Goal: Task Accomplishment & Management: Complete application form

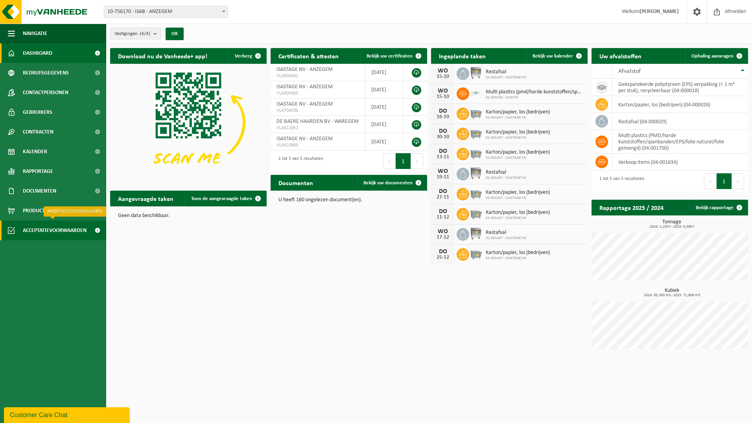
click at [96, 229] on span at bounding box center [98, 230] width 18 height 20
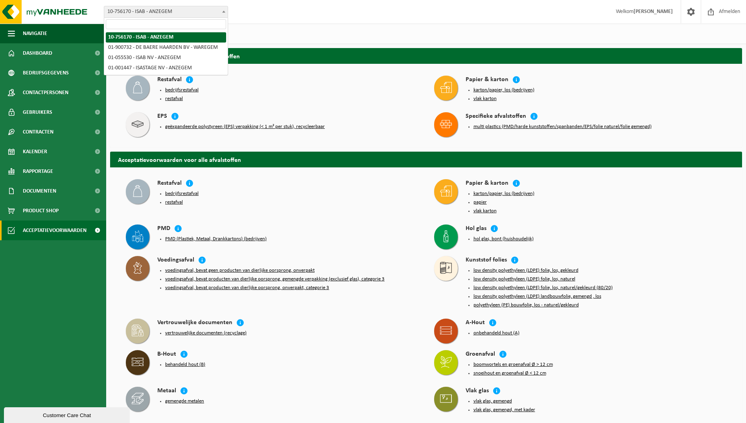
click at [223, 13] on span at bounding box center [224, 11] width 8 height 10
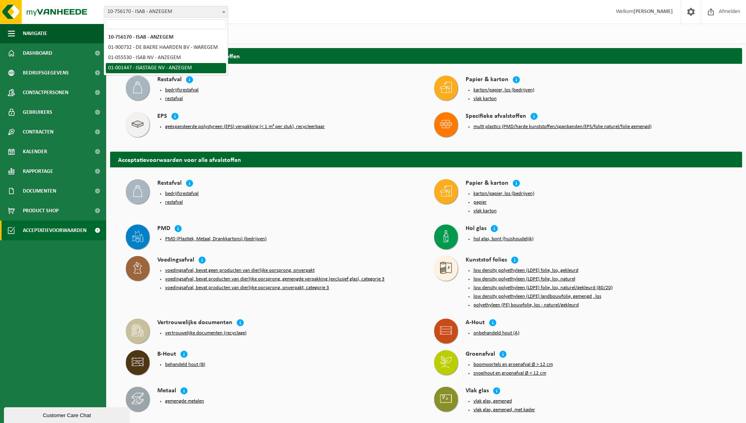
select select "7675"
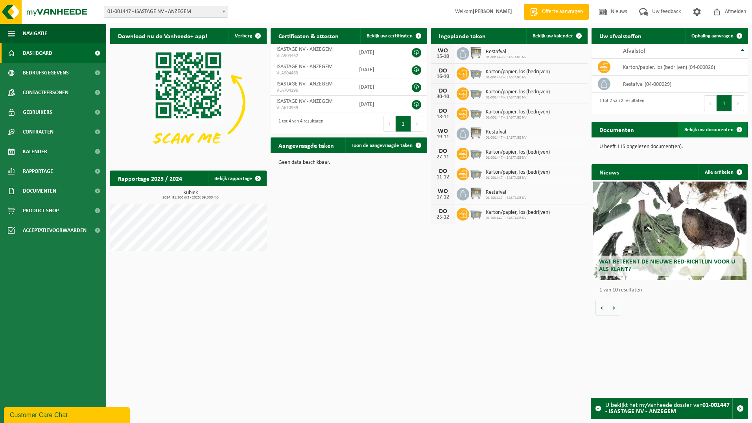
click at [690, 128] on span "Bekijk uw documenten" at bounding box center [709, 129] width 49 height 5
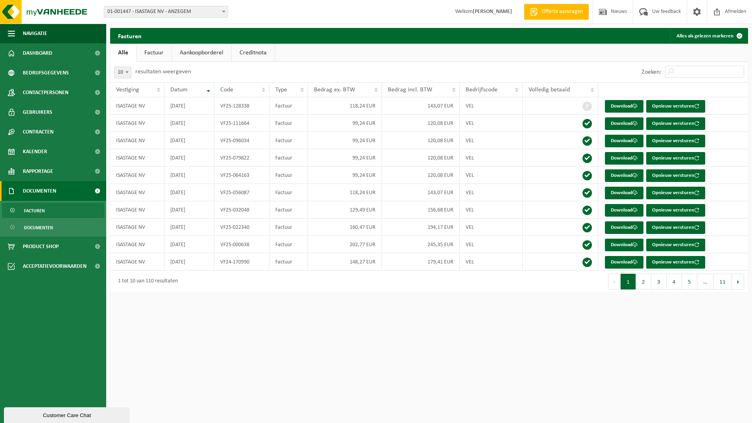
click at [156, 52] on link "Factuur" at bounding box center [154, 53] width 35 height 18
click at [199, 55] on link "Aankoopborderel" at bounding box center [202, 53] width 59 height 18
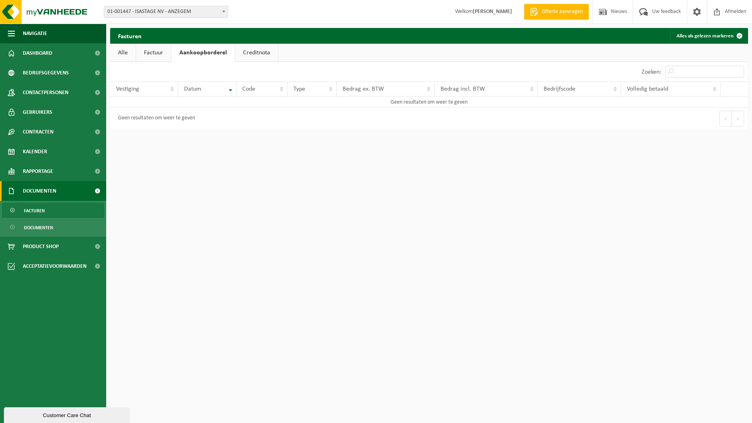
click at [264, 54] on link "Creditnota" at bounding box center [256, 53] width 43 height 18
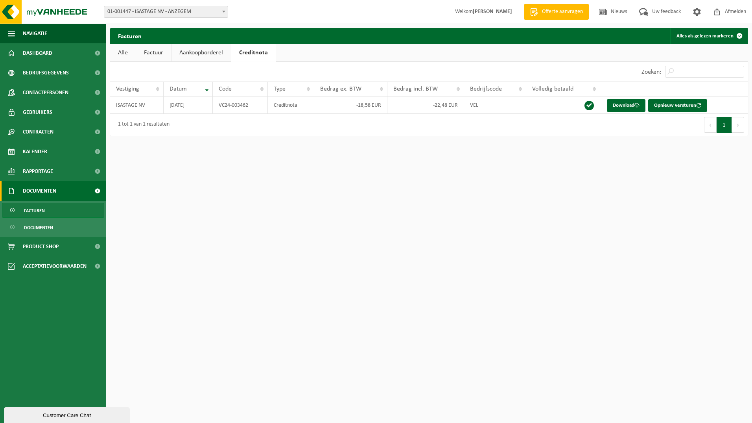
click at [129, 54] on link "Alle" at bounding box center [123, 53] width 26 height 18
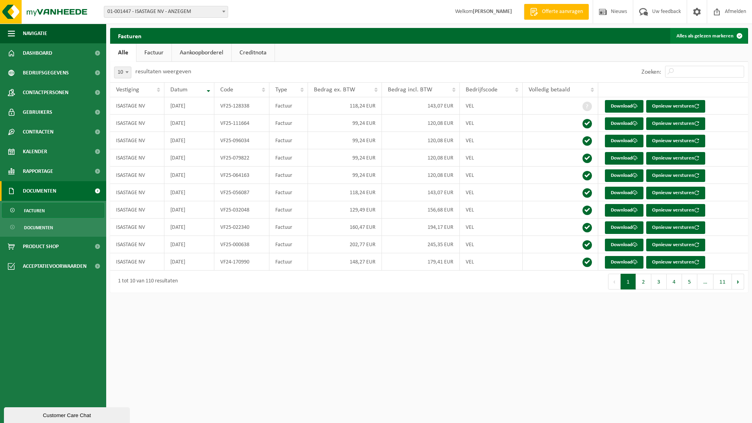
click at [739, 36] on span at bounding box center [740, 36] width 16 height 16
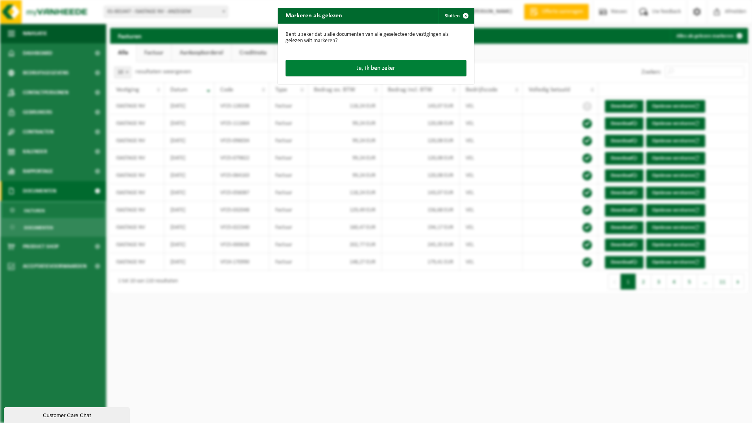
click at [384, 67] on button "Ja, ik ben zeker" at bounding box center [376, 68] width 181 height 17
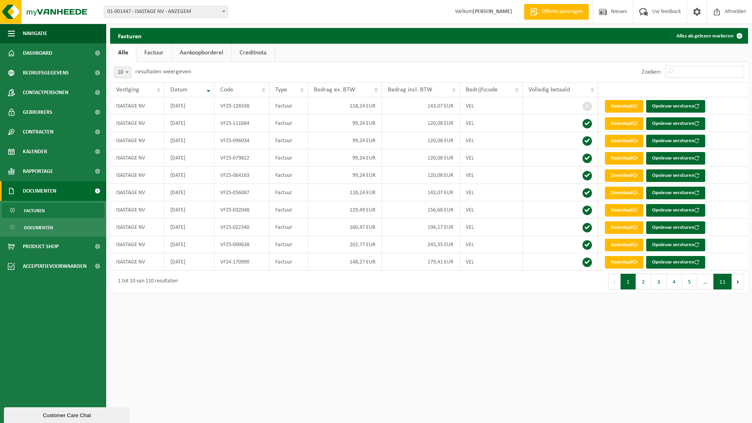
click at [724, 284] on button "11" at bounding box center [723, 281] width 18 height 16
click at [624, 282] on button "1" at bounding box center [625, 281] width 15 height 16
click at [54, 229] on link "Documenten" at bounding box center [53, 227] width 102 height 15
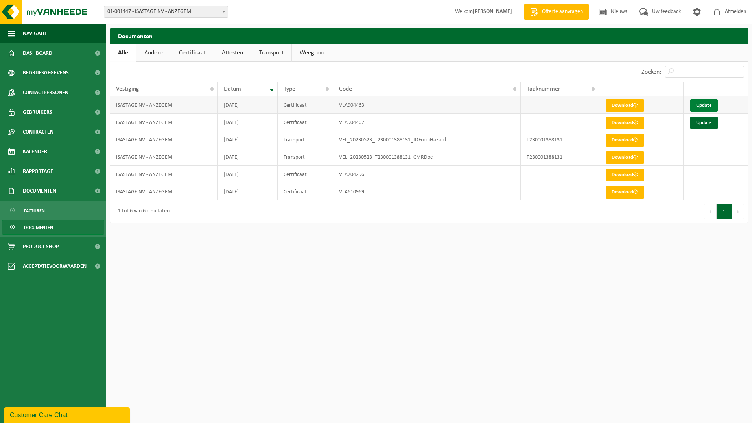
click at [697, 108] on link "Update" at bounding box center [704, 105] width 28 height 13
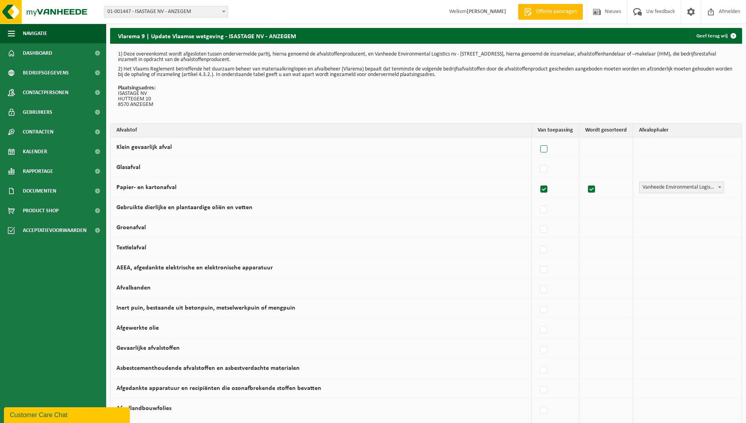
click at [548, 149] on label at bounding box center [544, 149] width 11 height 12
click at [538, 139] on input "Klein gevaarlijk afval" at bounding box center [537, 139] width 0 height 0
checkbox input "true"
click at [723, 146] on span at bounding box center [720, 147] width 8 height 10
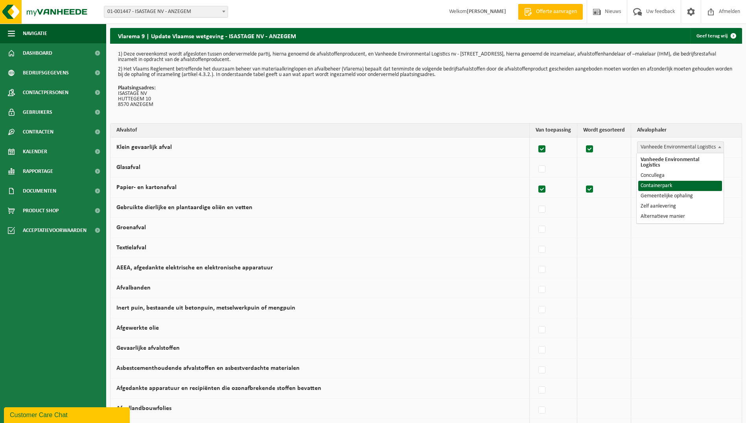
select select "Containerpark"
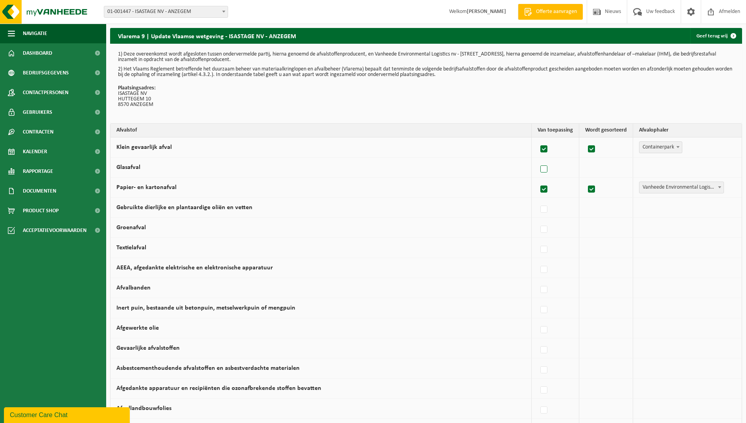
click at [544, 171] on label at bounding box center [544, 169] width 11 height 12
click at [538, 159] on input "Glasafval" at bounding box center [537, 159] width 0 height 0
checkbox input "true"
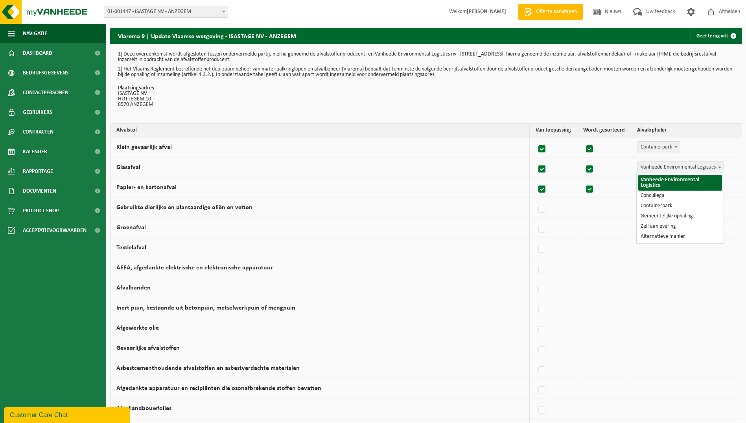
click at [718, 167] on span at bounding box center [720, 167] width 8 height 10
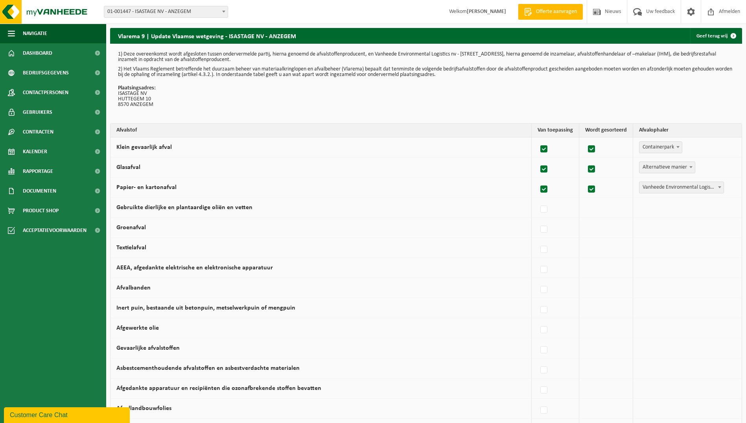
click at [693, 168] on span at bounding box center [691, 167] width 8 height 10
select select "Containerpark"
click at [549, 231] on label at bounding box center [544, 229] width 11 height 12
click at [538, 220] on input "Groenafval" at bounding box center [537, 219] width 0 height 0
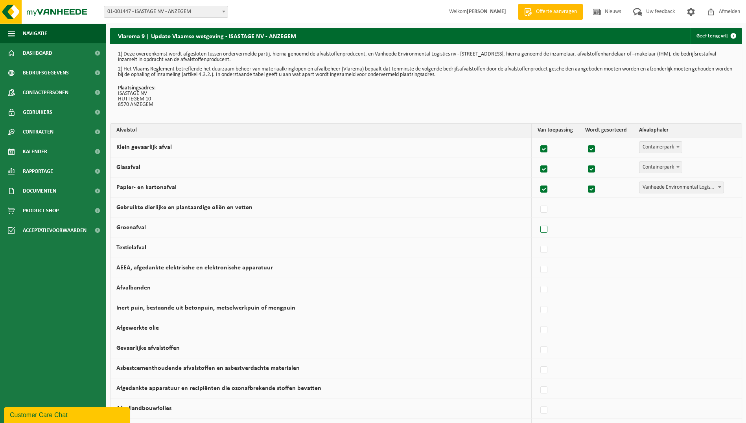
checkbox input "true"
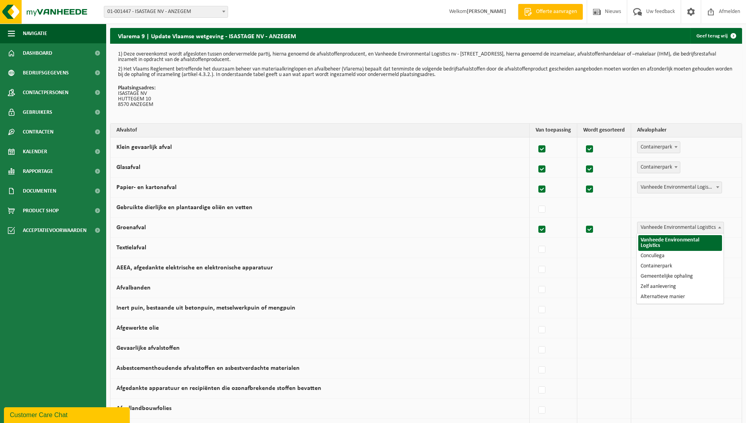
click at [722, 225] on span at bounding box center [720, 227] width 8 height 10
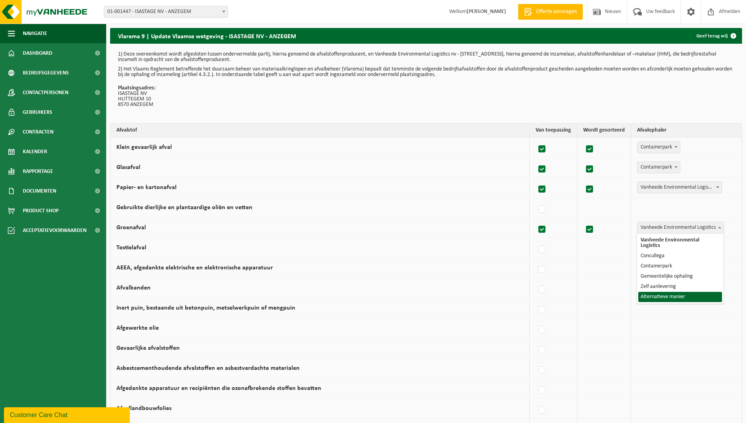
select select "Alternatieve manier"
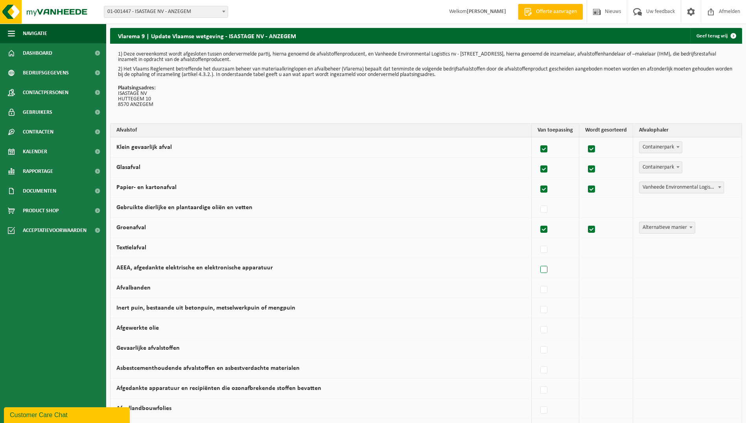
click at [546, 271] on label at bounding box center [544, 270] width 11 height 12
click at [538, 260] on input "AEEA, afgedankte elektrische en elektronische apparatuur" at bounding box center [537, 259] width 0 height 0
checkbox input "true"
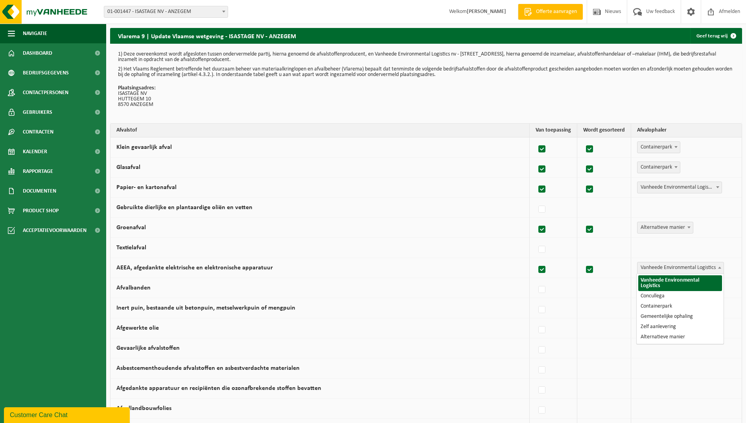
click at [719, 269] on span at bounding box center [720, 267] width 8 height 10
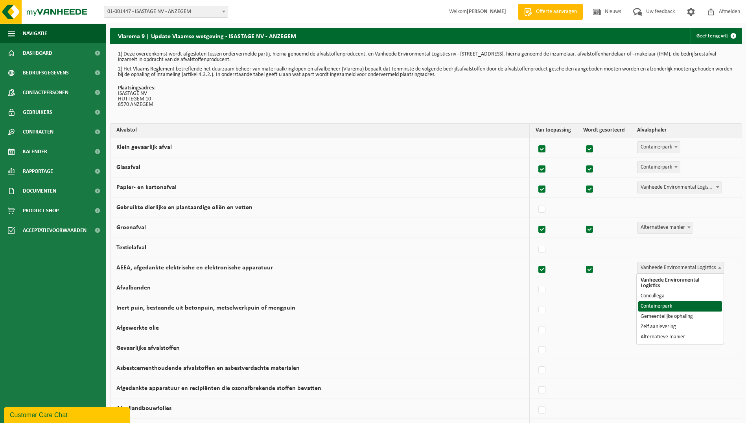
select select "Containerpark"
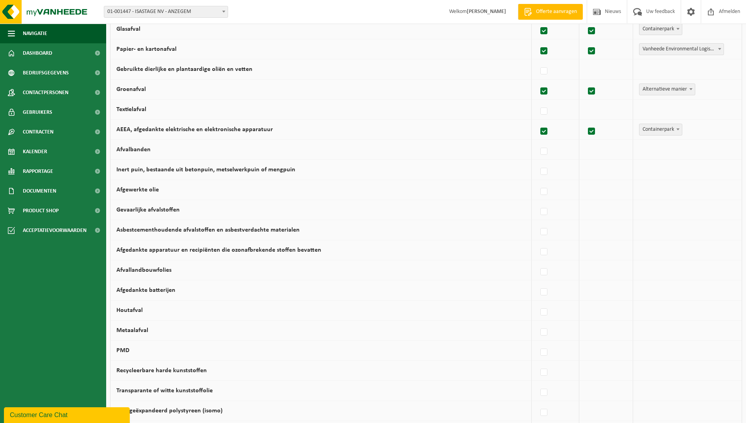
scroll to position [157, 0]
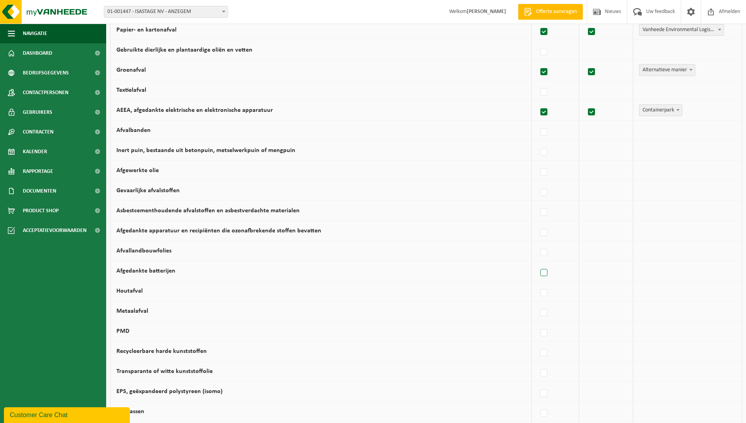
click at [550, 272] on label at bounding box center [544, 273] width 11 height 12
click at [538, 263] on input "Afgedankte batterijen" at bounding box center [537, 262] width 0 height 0
checkbox input "true"
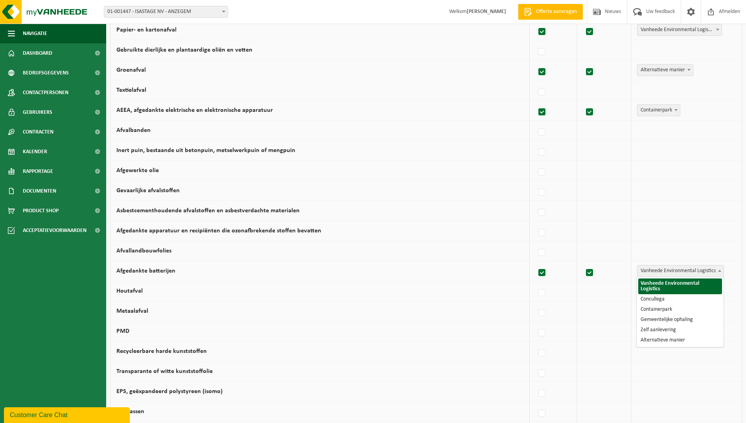
click at [719, 270] on b at bounding box center [719, 271] width 3 height 2
select select "Containerpark"
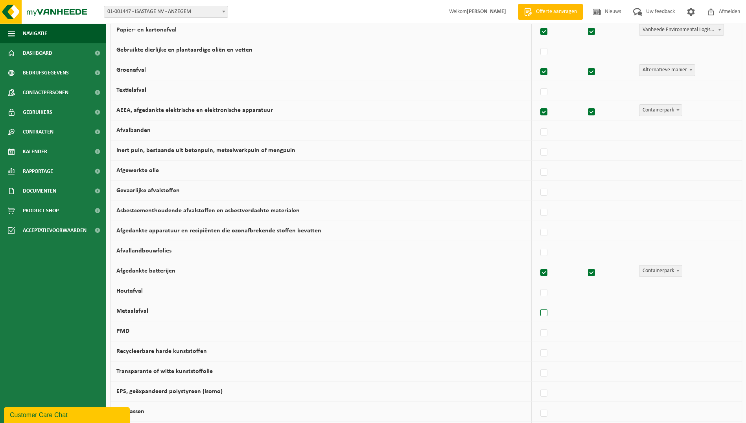
click at [544, 312] on label at bounding box center [544, 313] width 11 height 12
click at [538, 303] on input "Metaalafval" at bounding box center [537, 303] width 0 height 0
checkbox input "true"
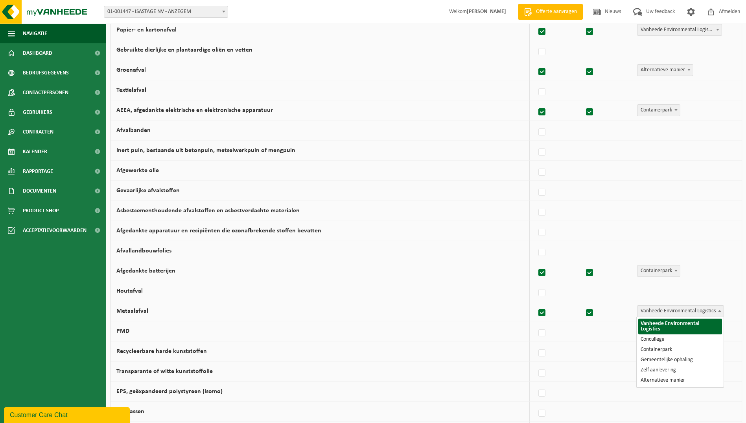
click at [718, 310] on span at bounding box center [720, 310] width 8 height 10
select select "Concullega"
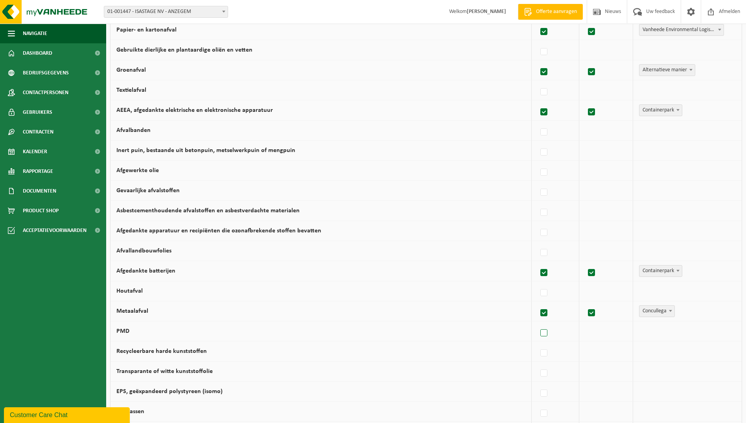
click at [543, 332] on label at bounding box center [544, 333] width 11 height 12
click at [538, 323] on input "PMD" at bounding box center [537, 323] width 0 height 0
checkbox input "true"
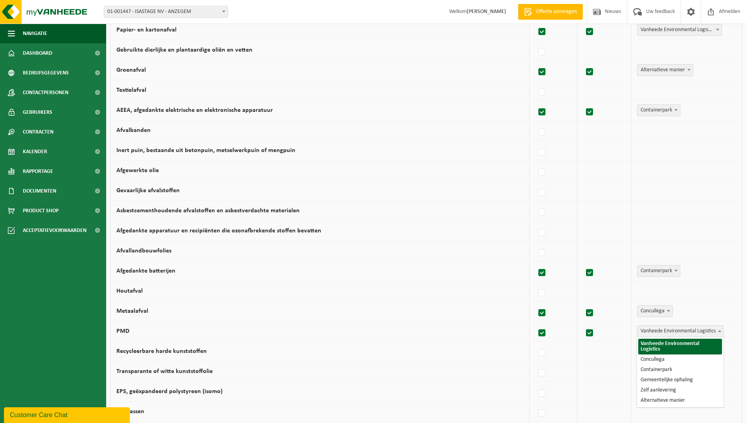
click at [722, 331] on span at bounding box center [720, 330] width 8 height 10
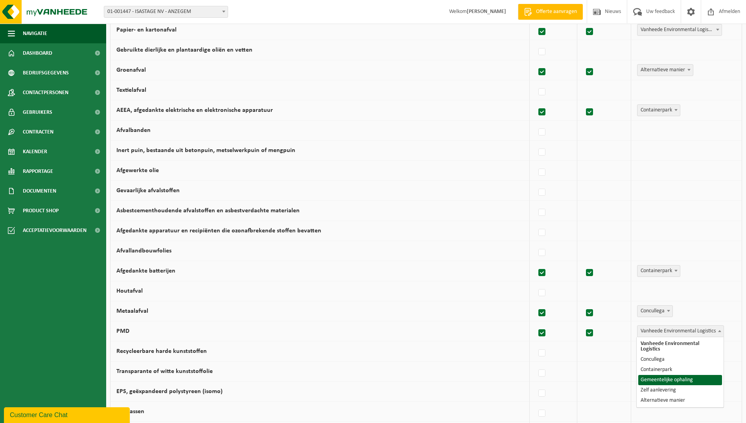
select select "Gemeentelijke ophaling"
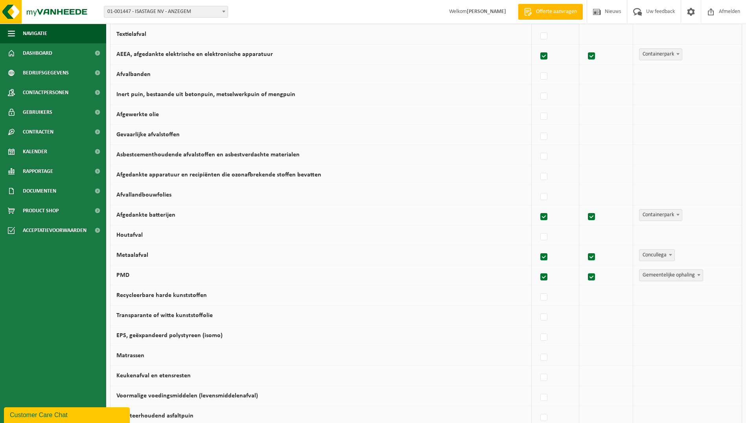
scroll to position [236, 0]
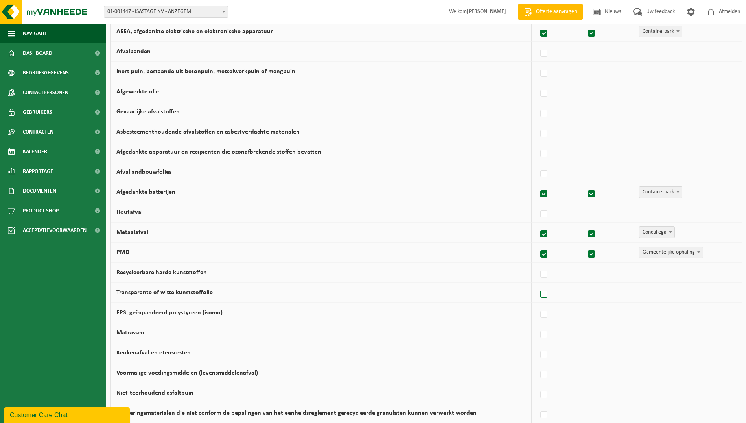
click at [549, 293] on label at bounding box center [544, 294] width 11 height 12
click at [538, 284] on input "Transparante of witte kunststoffolie" at bounding box center [537, 284] width 0 height 0
checkbox input "true"
click at [542, 315] on label at bounding box center [542, 314] width 11 height 12
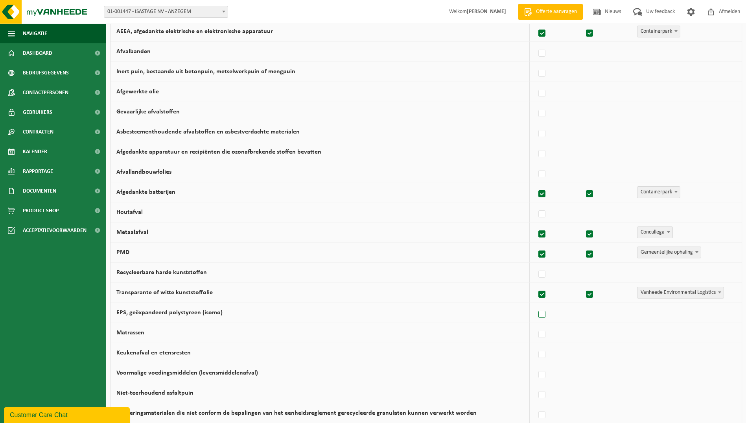
click at [536, 305] on input "EPS, geëxpandeerd polystyreen (isomo)" at bounding box center [535, 304] width 0 height 0
checkbox input "true"
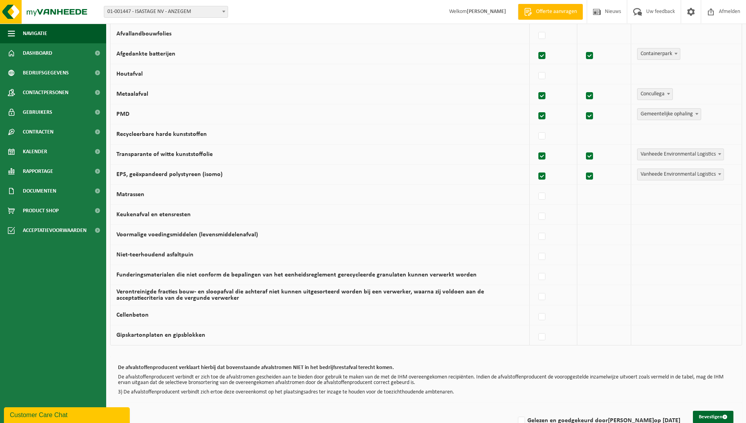
scroll to position [393, 0]
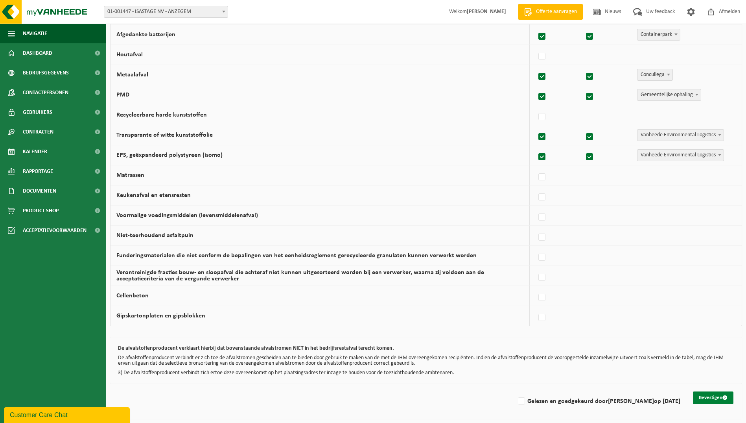
click at [700, 395] on button "Bevestigen" at bounding box center [713, 397] width 41 height 13
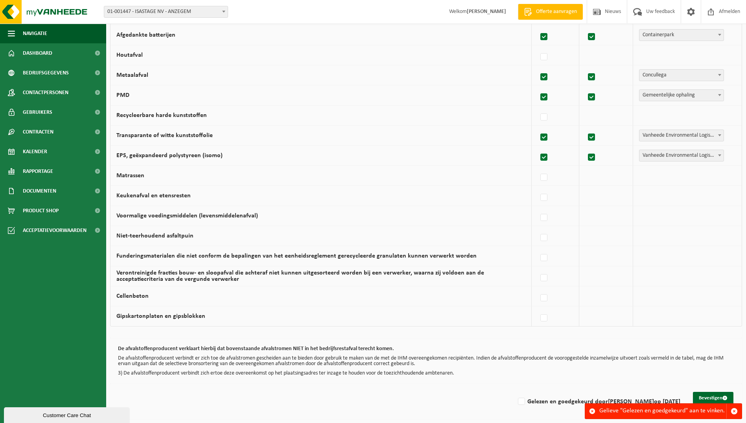
scroll to position [393, 0]
click at [517, 402] on label "Gelezen en goedgekeurd door Sabrina Parmentier op 14/10/25" at bounding box center [599, 401] width 164 height 12
click at [515, 391] on input "Gelezen en goedgekeurd door Sabrina Parmentier op 14/10/25" at bounding box center [515, 391] width 0 height 0
checkbox input "true"
click at [699, 396] on button "Bevestigen" at bounding box center [713, 397] width 41 height 13
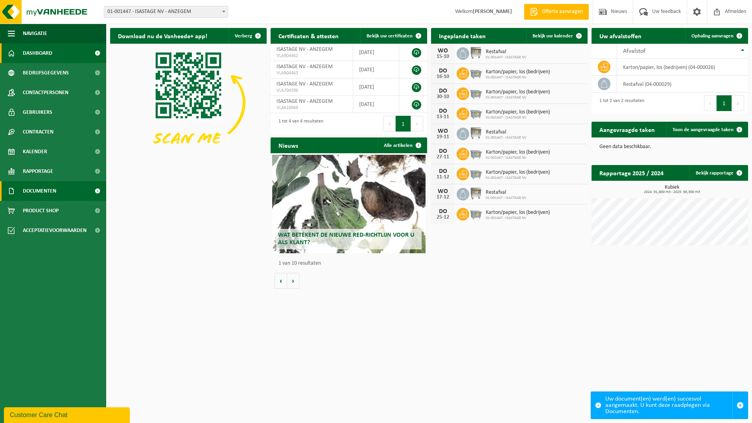
click at [56, 186] on span "Documenten" at bounding box center [39, 191] width 33 height 20
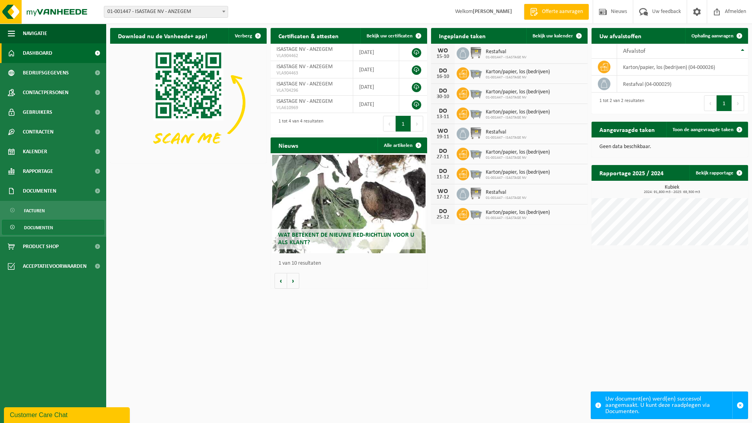
click at [44, 227] on span "Documenten" at bounding box center [38, 227] width 29 height 15
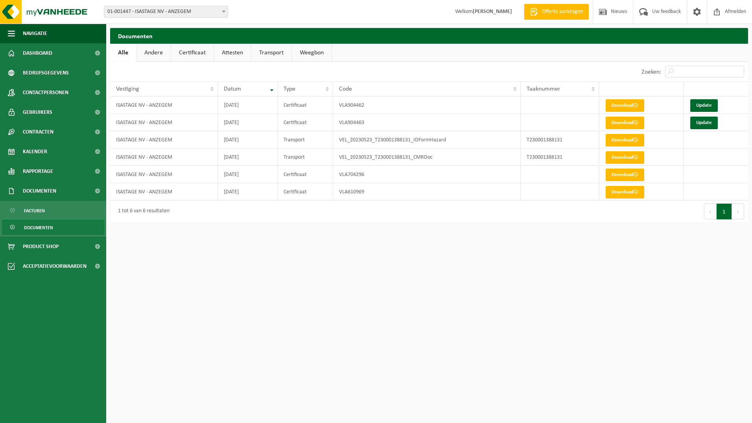
click at [157, 54] on link "Andere" at bounding box center [154, 53] width 34 height 18
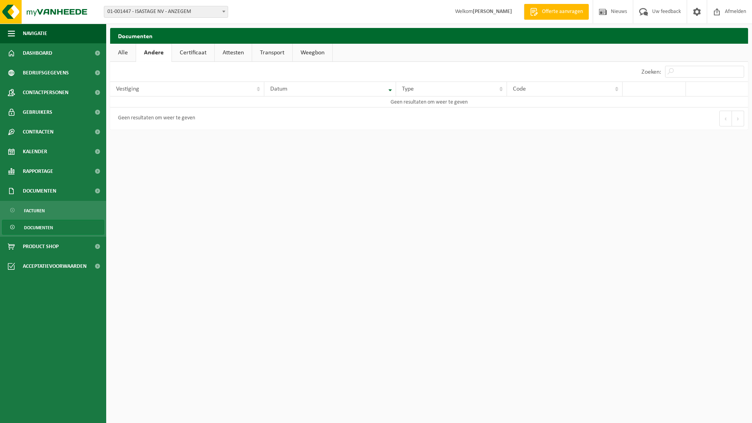
click at [184, 54] on link "Certificaat" at bounding box center [193, 53] width 42 height 18
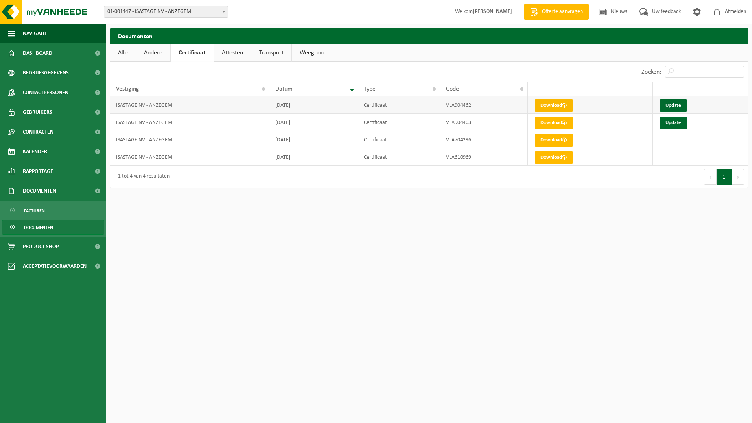
click at [563, 107] on link "Download" at bounding box center [554, 105] width 39 height 13
click at [233, 50] on link "Attesten" at bounding box center [232, 53] width 37 height 18
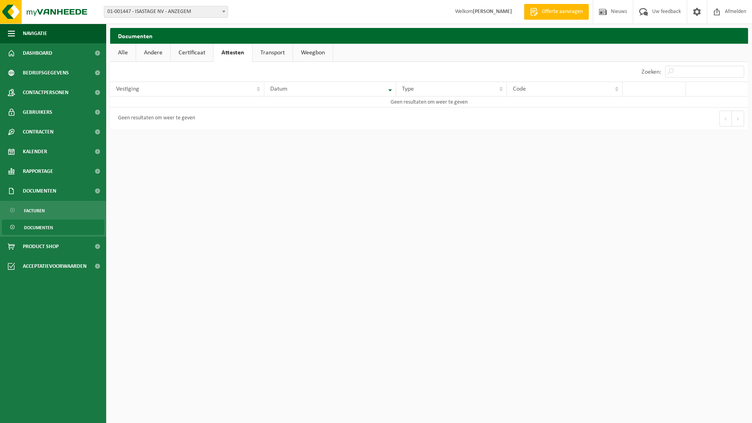
click at [262, 50] on link "Transport" at bounding box center [273, 53] width 40 height 18
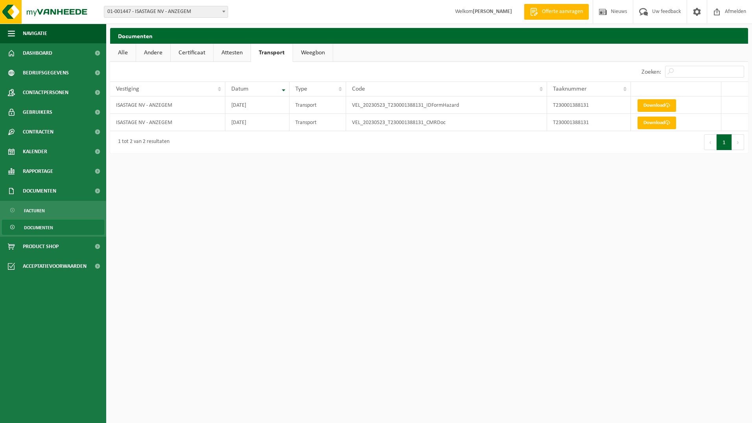
click at [312, 57] on link "Weegbon" at bounding box center [313, 53] width 40 height 18
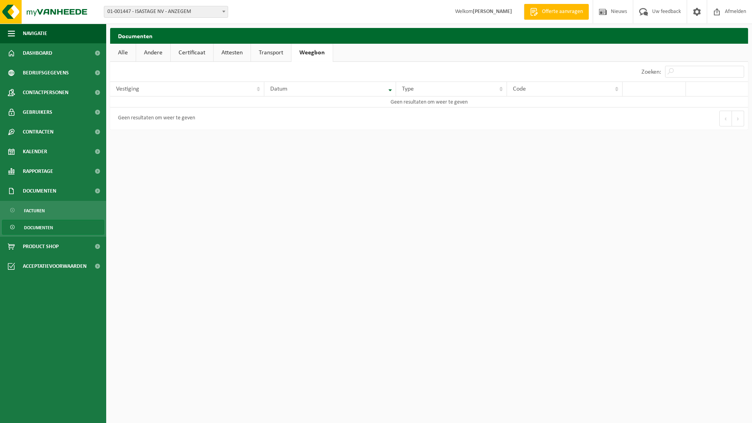
click at [125, 57] on link "Alle" at bounding box center [123, 53] width 26 height 18
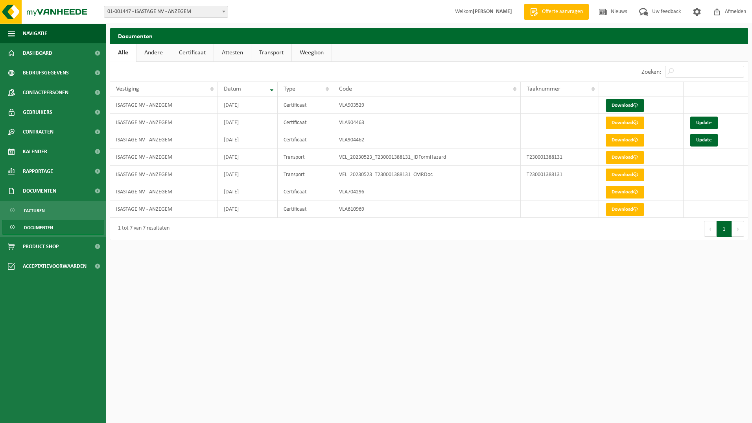
click at [39, 229] on span "Documenten" at bounding box center [38, 227] width 29 height 15
click at [626, 105] on link "Download" at bounding box center [625, 105] width 39 height 13
click at [621, 140] on link "Download" at bounding box center [625, 140] width 39 height 13
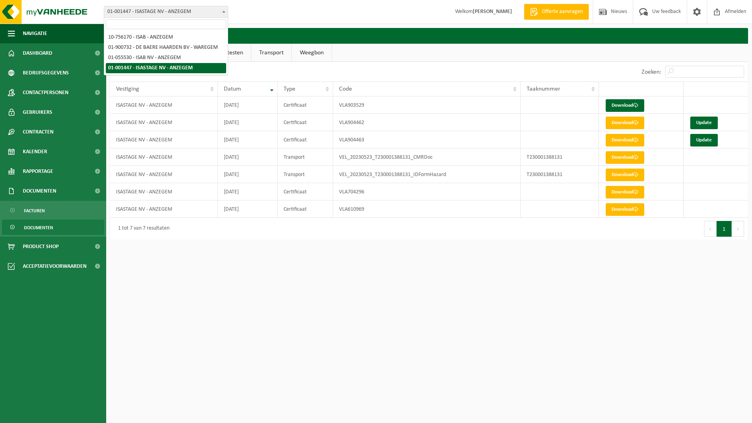
click at [220, 9] on span at bounding box center [224, 11] width 8 height 10
select select "8472"
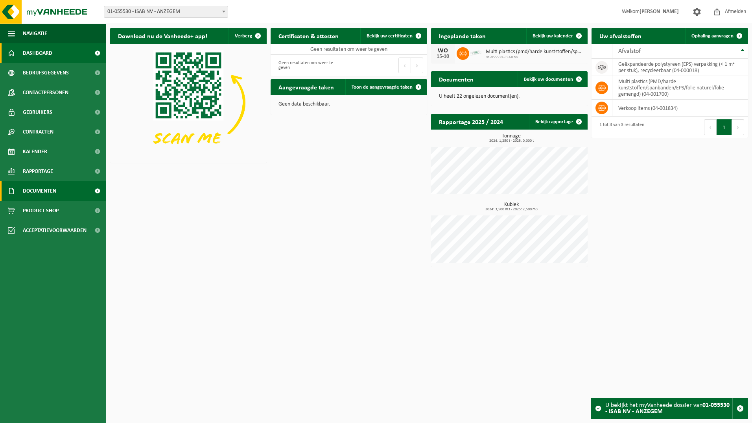
click at [52, 192] on span "Documenten" at bounding box center [39, 191] width 33 height 20
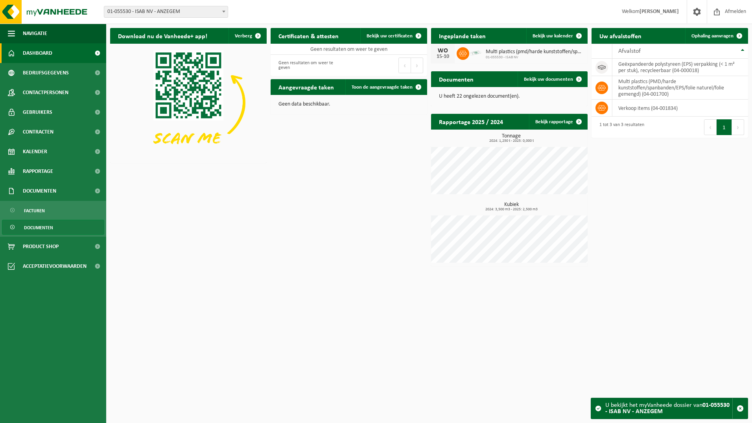
click at [45, 222] on span "Documenten" at bounding box center [38, 227] width 29 height 15
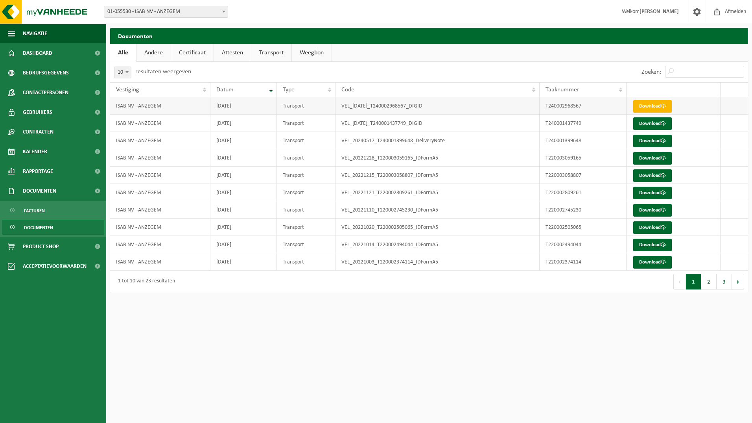
click at [642, 104] on link "Download" at bounding box center [652, 106] width 39 height 13
click at [61, 207] on link "Facturen" at bounding box center [53, 210] width 102 height 15
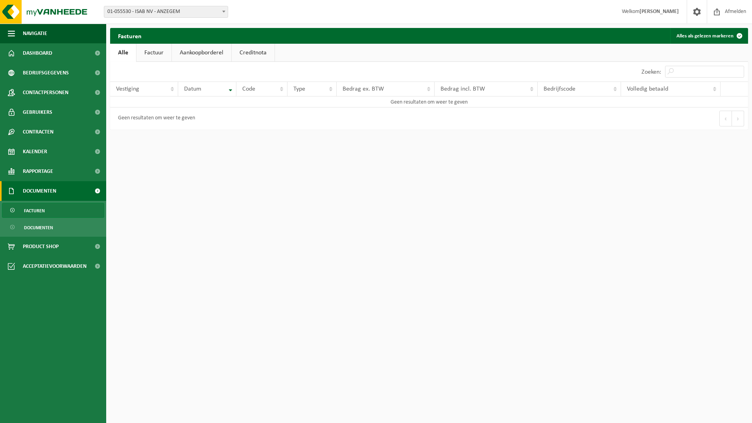
click at [149, 51] on link "Factuur" at bounding box center [154, 53] width 35 height 18
click at [223, 11] on b at bounding box center [223, 12] width 3 height 2
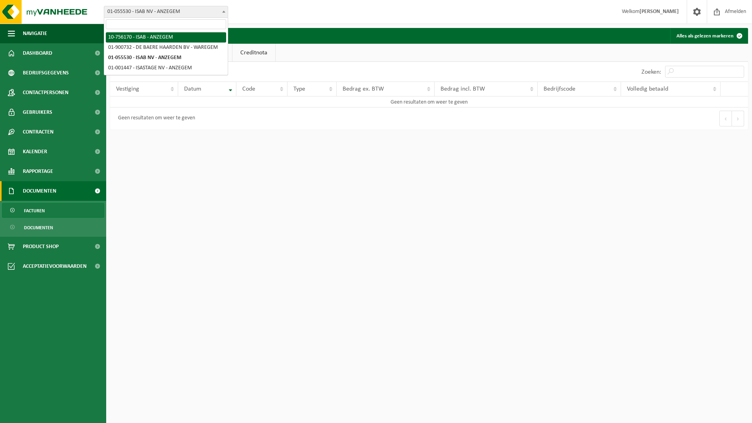
select select "8552"
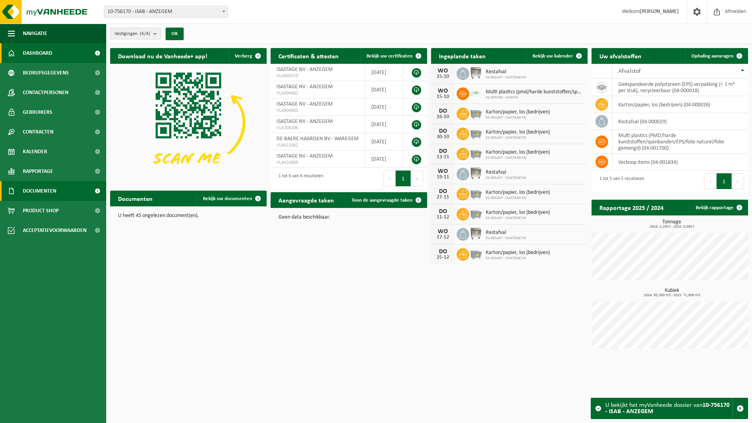
click at [46, 192] on span "Documenten" at bounding box center [39, 191] width 33 height 20
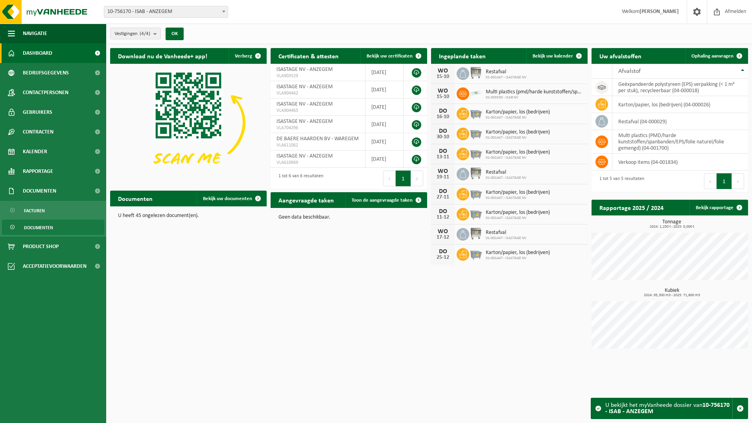
click at [46, 229] on span "Documenten" at bounding box center [38, 227] width 29 height 15
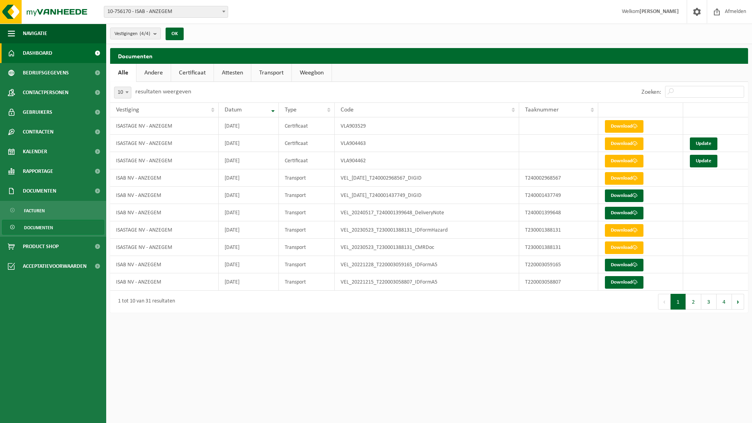
click at [48, 56] on span "Dashboard" at bounding box center [38, 53] width 30 height 20
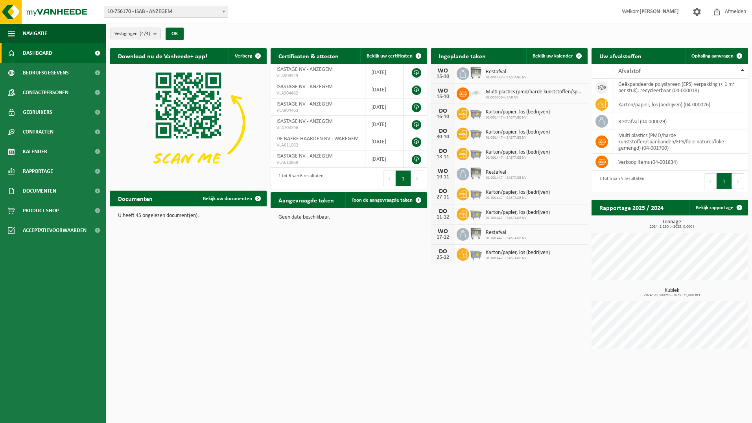
click at [223, 11] on b at bounding box center [223, 12] width 3 height 2
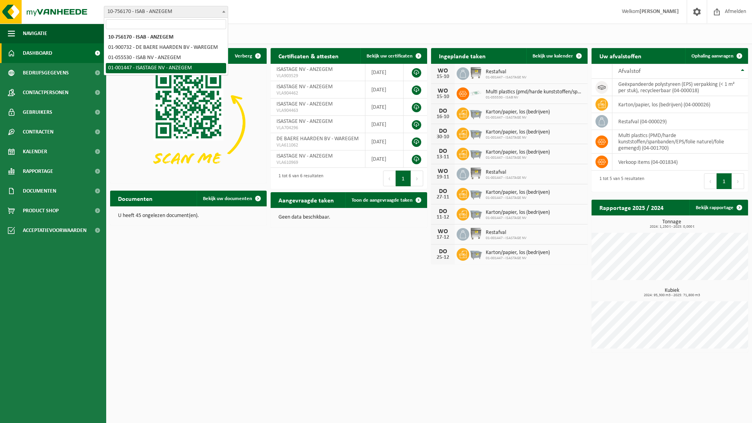
select select "7675"
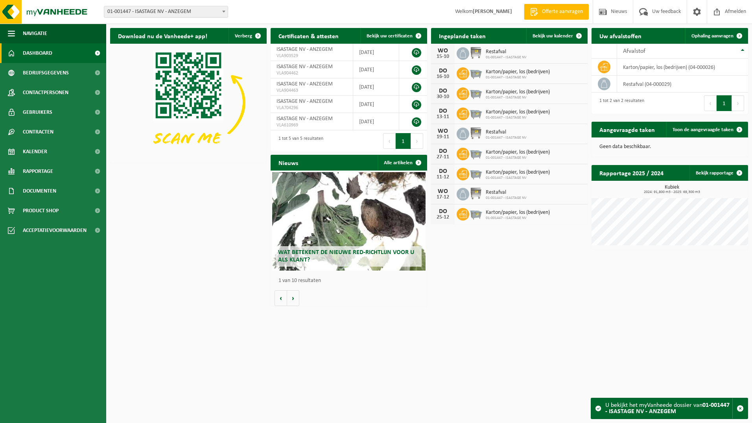
click at [301, 258] on span "Wat betekent de nieuwe RED-richtlijn voor u als klant?" at bounding box center [346, 256] width 136 height 14
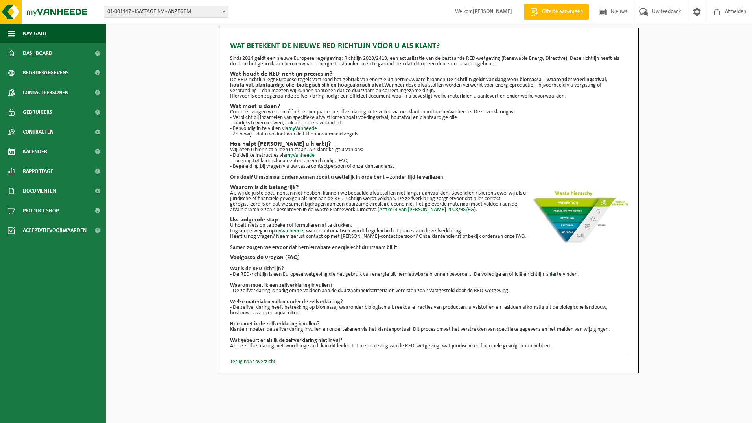
click at [256, 363] on link "Terug naar overzicht" at bounding box center [253, 361] width 46 height 6
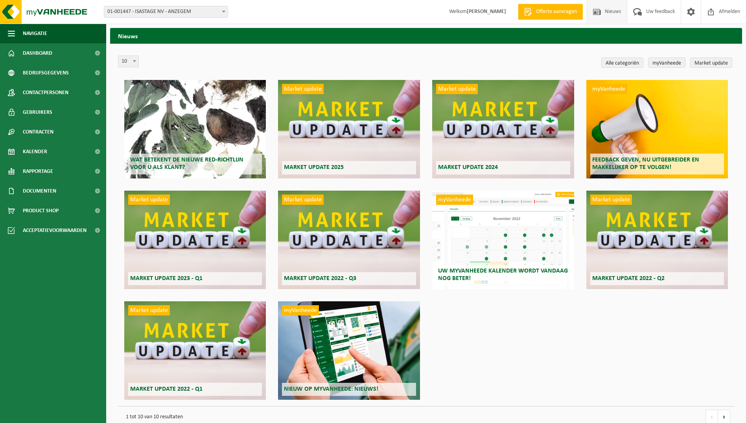
click at [343, 133] on div "Market update Market update 2025" at bounding box center [349, 129] width 142 height 98
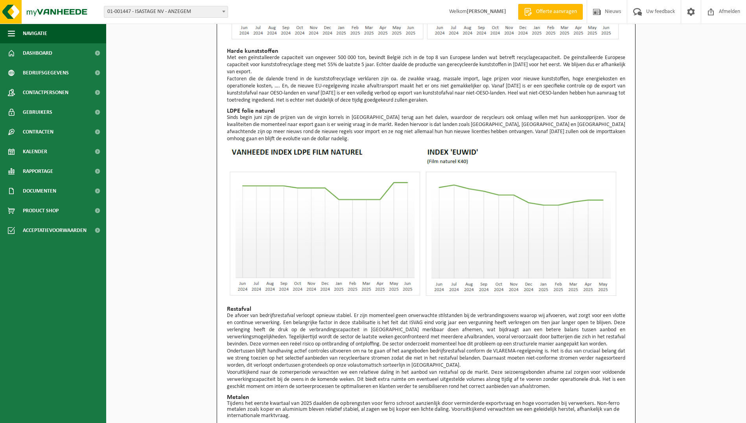
scroll to position [275, 0]
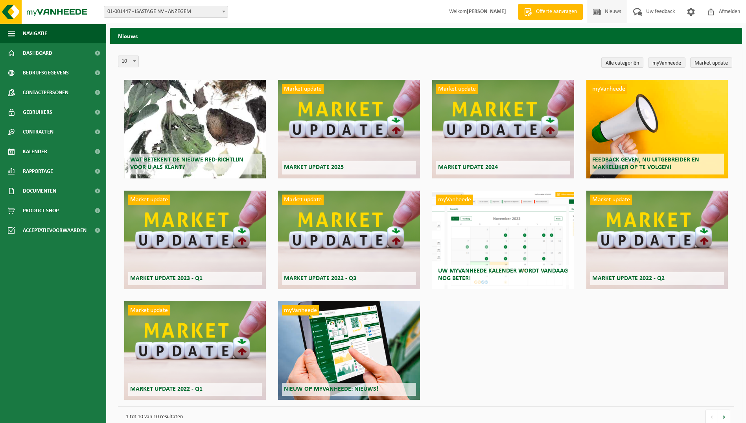
click at [628, 63] on link "Alle categoriën" at bounding box center [623, 62] width 42 height 10
click at [729, 12] on span "Afmelden" at bounding box center [729, 11] width 25 height 23
